Goal: Navigation & Orientation: Go to known website

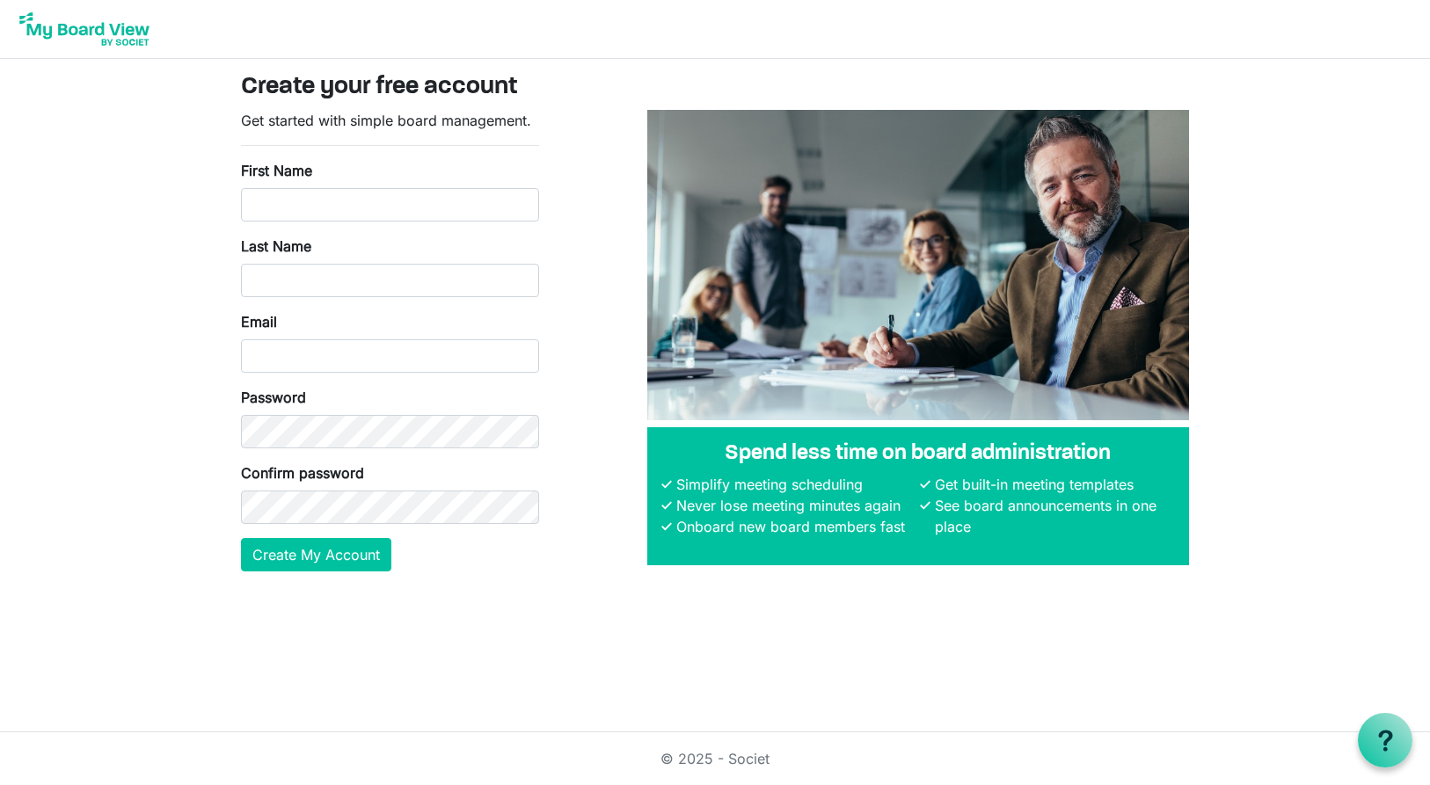
click at [98, 28] on img at bounding box center [84, 29] width 141 height 44
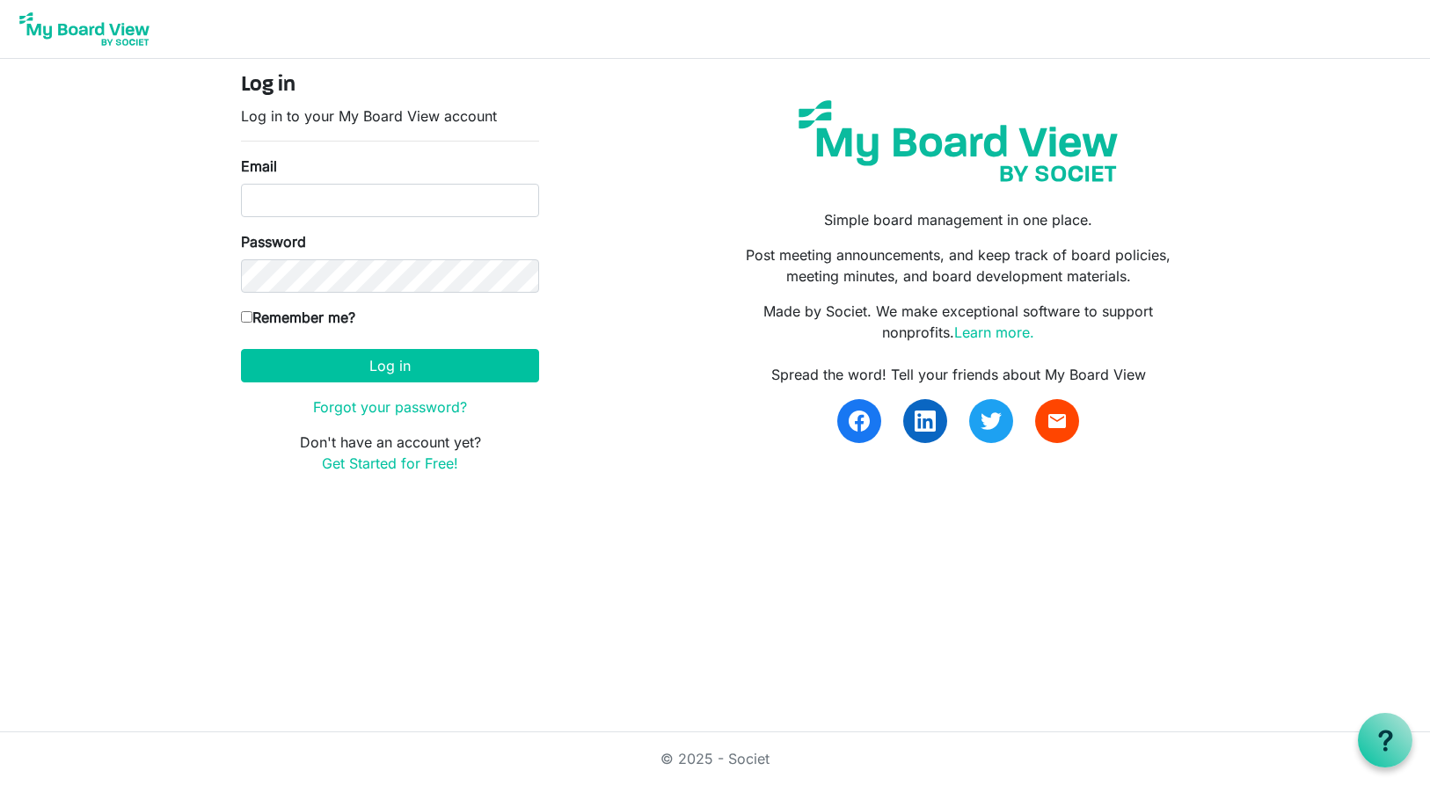
click at [939, 132] on img at bounding box center [958, 141] width 346 height 108
click at [121, 37] on img at bounding box center [84, 29] width 141 height 44
